Goal: Task Accomplishment & Management: Manage account settings

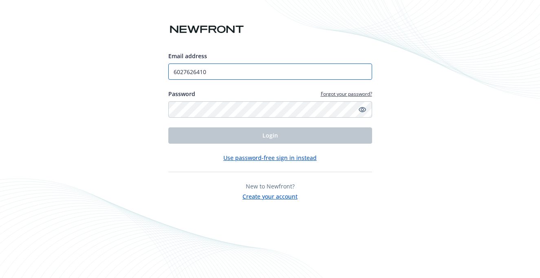
click at [188, 70] on input "6027626410" at bounding box center [270, 72] width 204 height 16
type input "[PERSON_NAME][EMAIL_ADDRESS][DOMAIN_NAME]"
click at [270, 136] on button "Login" at bounding box center [270, 136] width 204 height 16
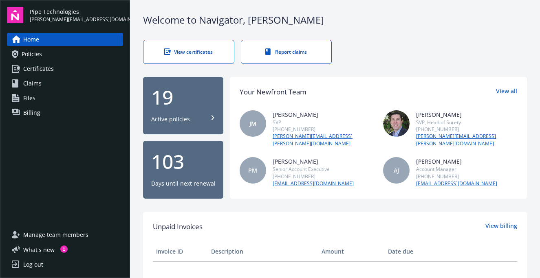
click at [49, 98] on link "Files" at bounding box center [65, 98] width 116 height 13
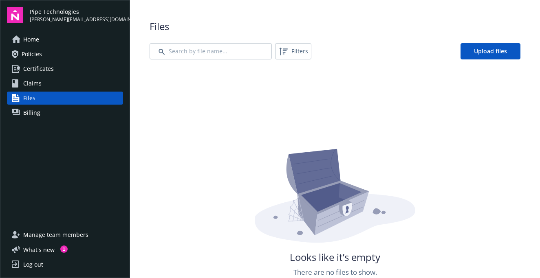
click at [66, 113] on link "Billing" at bounding box center [65, 112] width 116 height 13
